Goal: Information Seeking & Learning: Learn about a topic

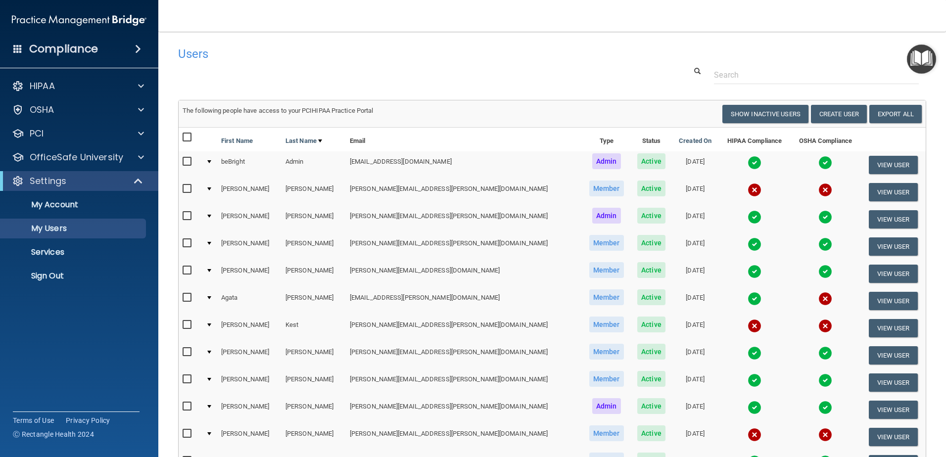
select select "20"
drag, startPoint x: 59, startPoint y: 273, endPoint x: 59, endPoint y: 267, distance: 5.9
click at [59, 273] on p "Sign Out" at bounding box center [73, 276] width 135 height 10
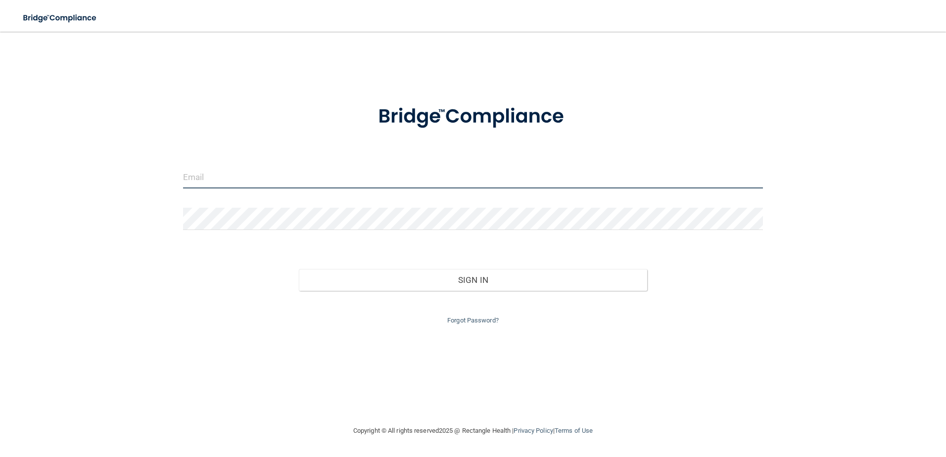
click at [308, 185] on input "email" at bounding box center [473, 177] width 581 height 22
type input "m"
type input "vinings-bebright@bebright.com"
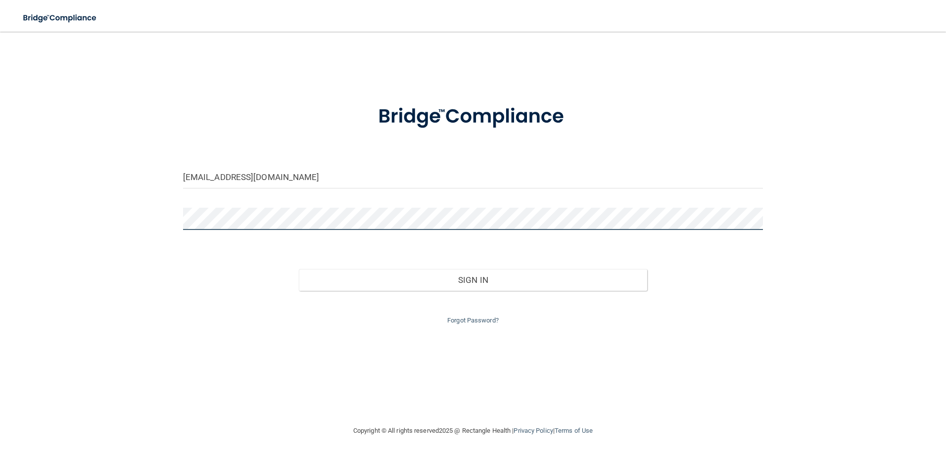
click at [299, 269] on button "Sign In" at bounding box center [473, 280] width 348 height 22
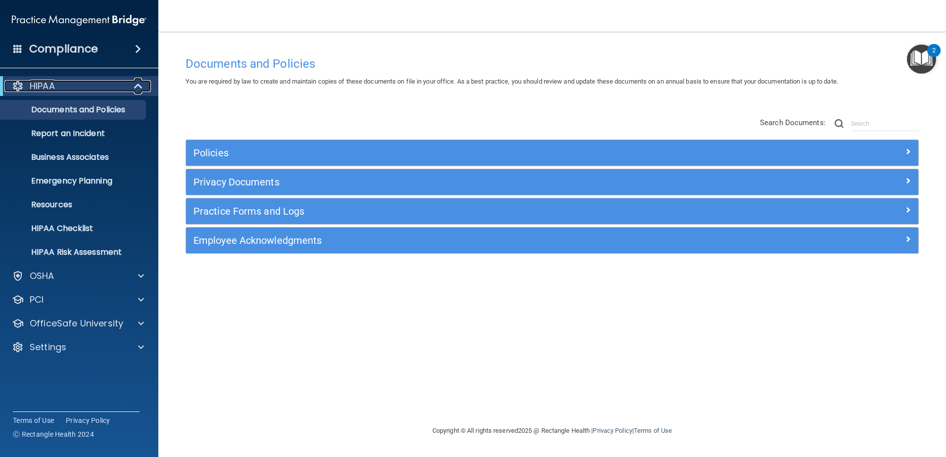
click at [139, 85] on span at bounding box center [139, 86] width 8 height 12
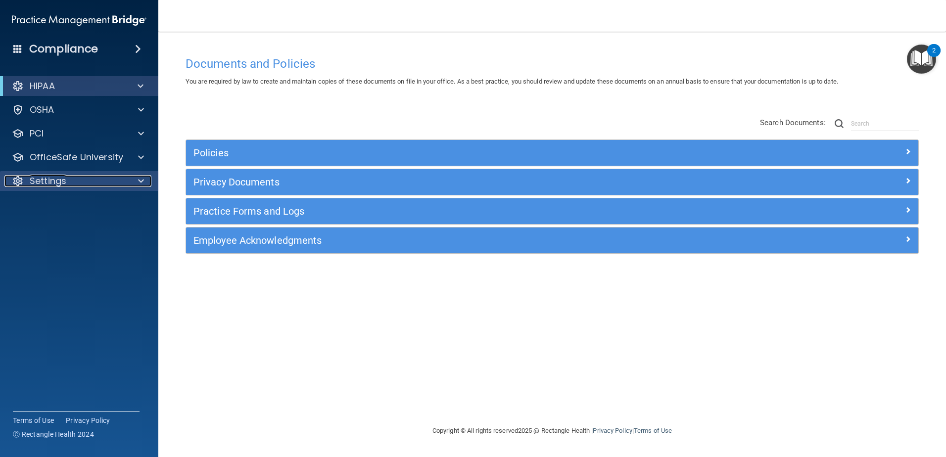
click at [139, 178] on span at bounding box center [141, 181] width 6 height 12
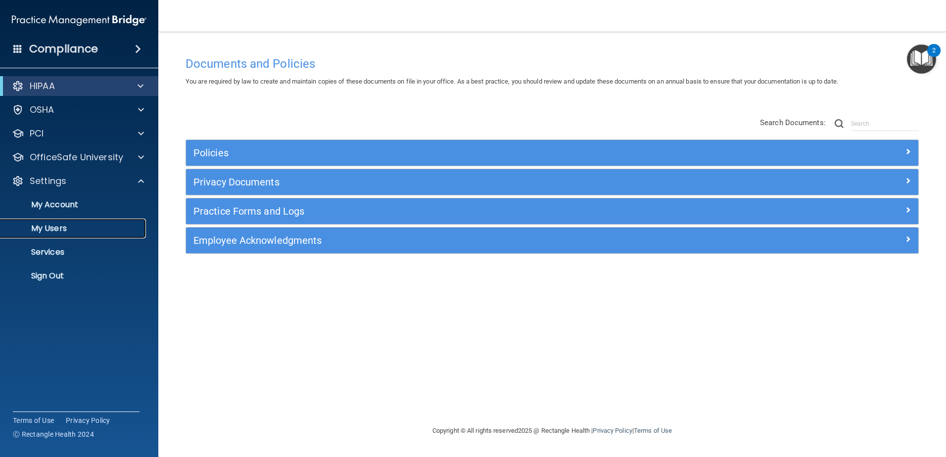
click at [51, 227] on p "My Users" at bounding box center [73, 229] width 135 height 10
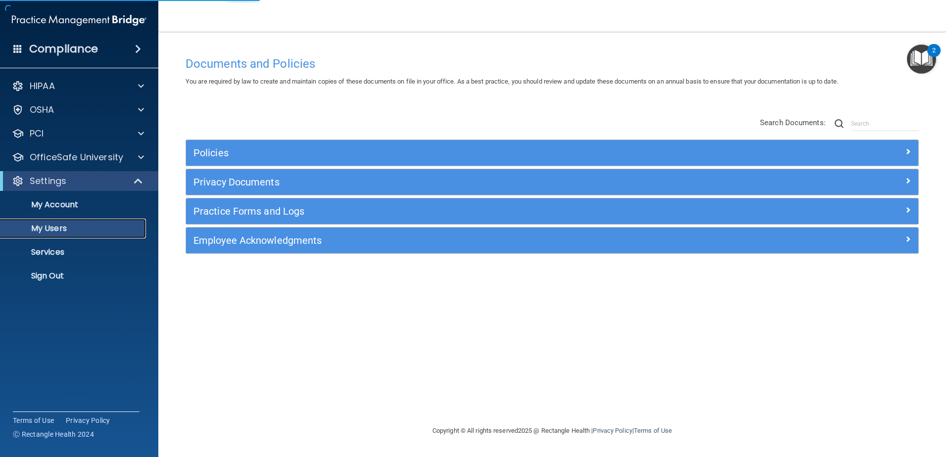
select select "20"
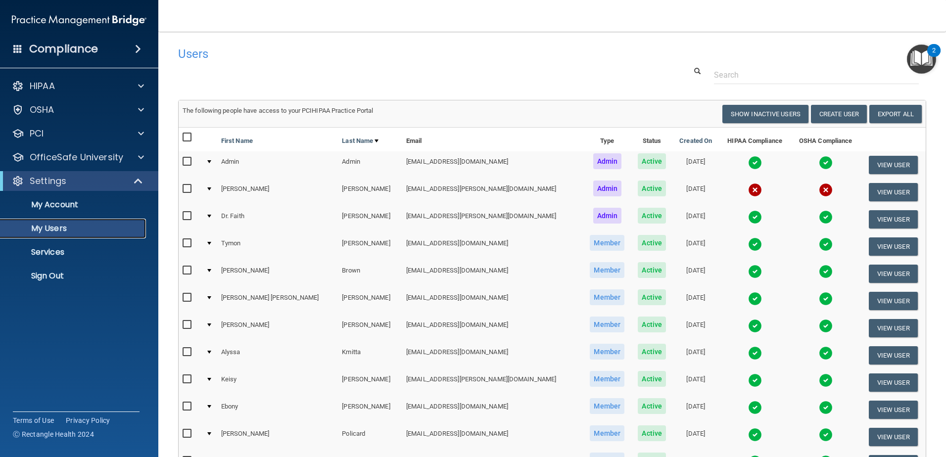
scroll to position [49, 0]
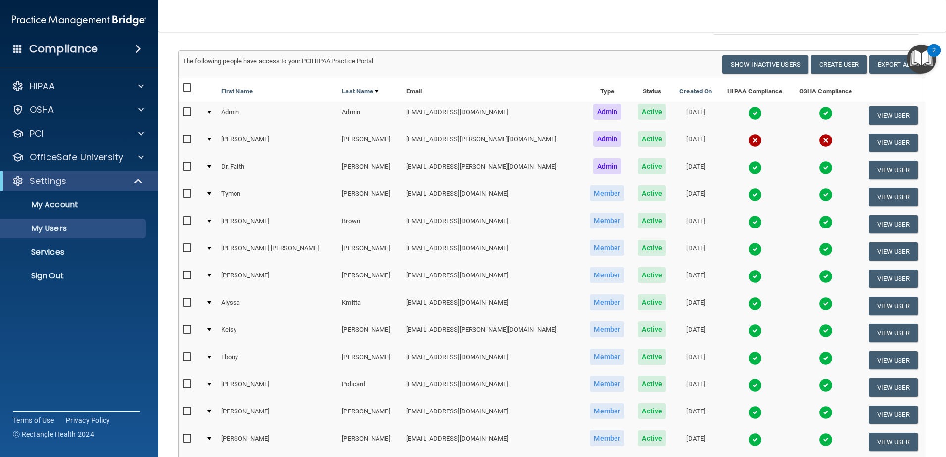
click at [210, 140] on td at bounding box center [209, 142] width 15 height 27
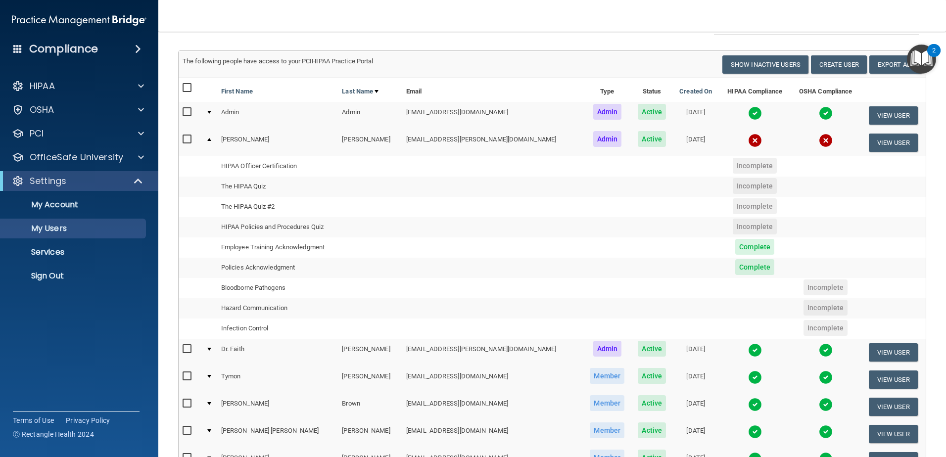
click at [211, 139] on div at bounding box center [209, 139] width 4 height 3
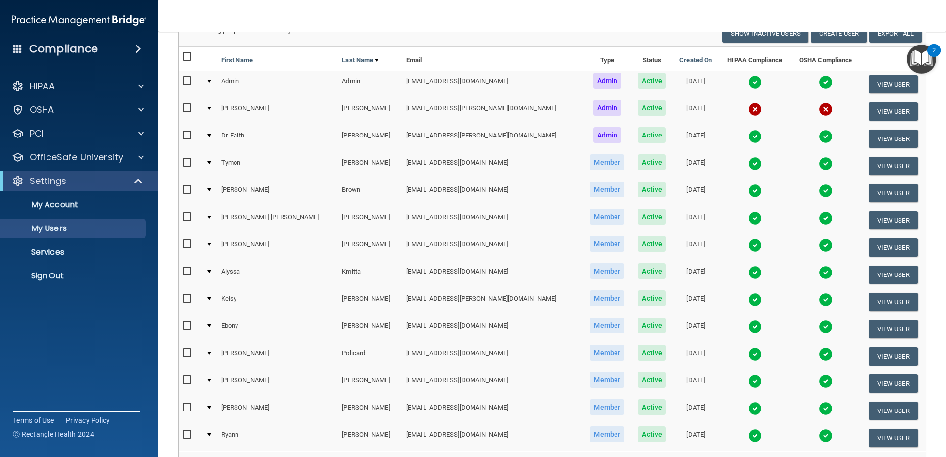
scroll to position [50, 0]
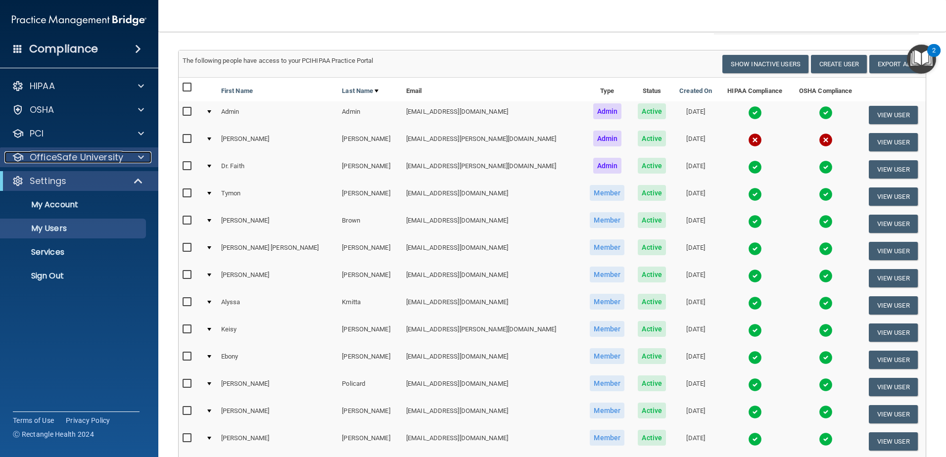
click at [140, 159] on span at bounding box center [141, 157] width 6 height 12
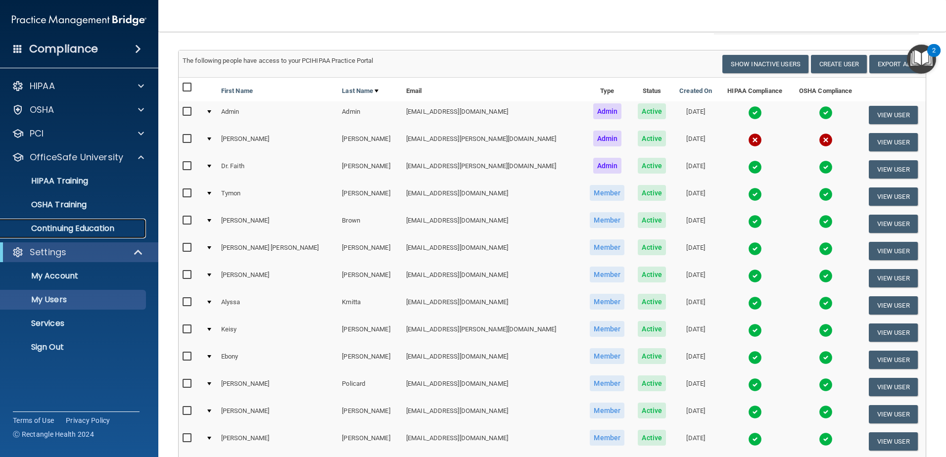
click at [97, 227] on p "Continuing Education" at bounding box center [73, 229] width 135 height 10
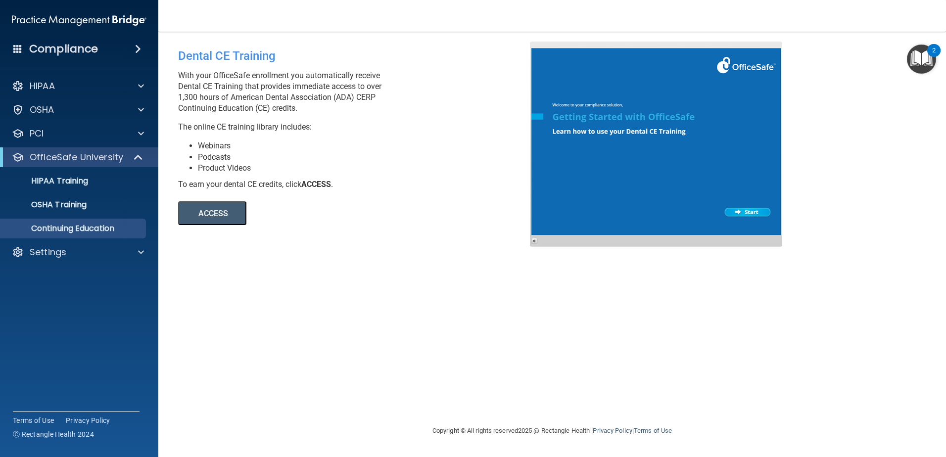
click at [226, 219] on button "ACCESS" at bounding box center [212, 213] width 68 height 24
click at [74, 224] on p "Continuing Education" at bounding box center [73, 229] width 135 height 10
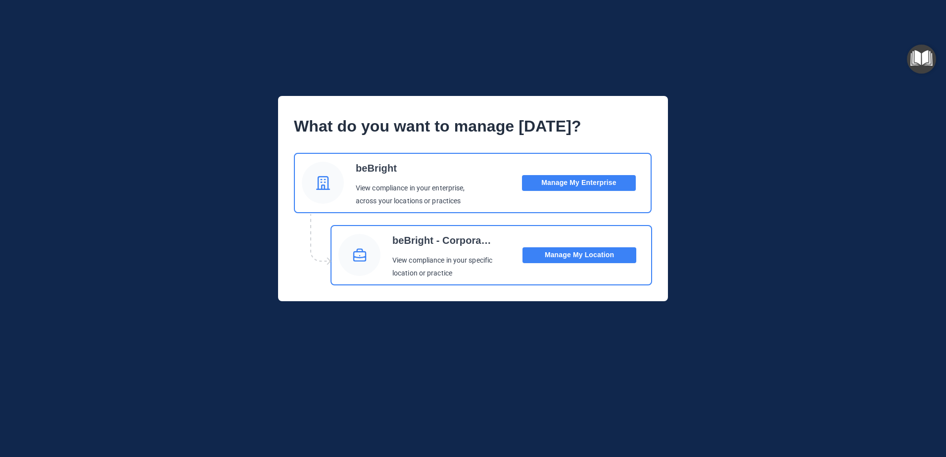
click at [594, 252] on button "Manage My Location" at bounding box center [580, 255] width 114 height 16
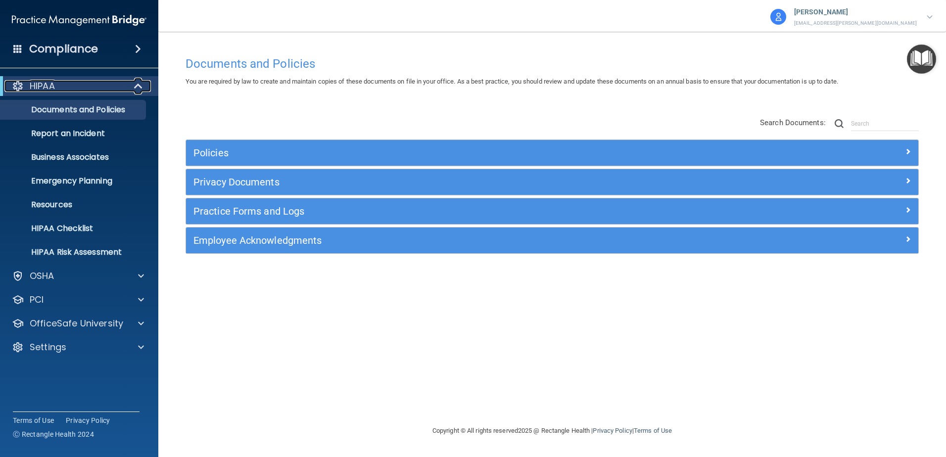
click at [138, 84] on span at bounding box center [139, 86] width 8 height 12
